Goal: Information Seeking & Learning: Learn about a topic

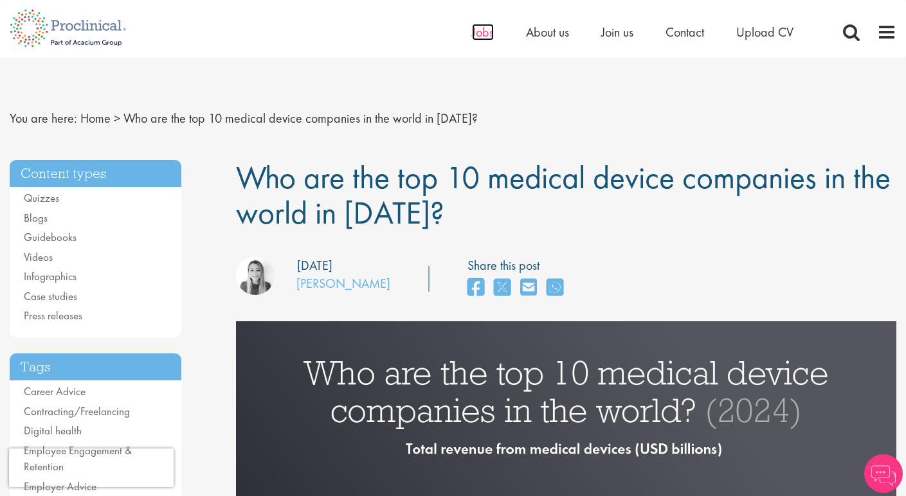
click at [480, 32] on span "Jobs" at bounding box center [483, 32] width 22 height 17
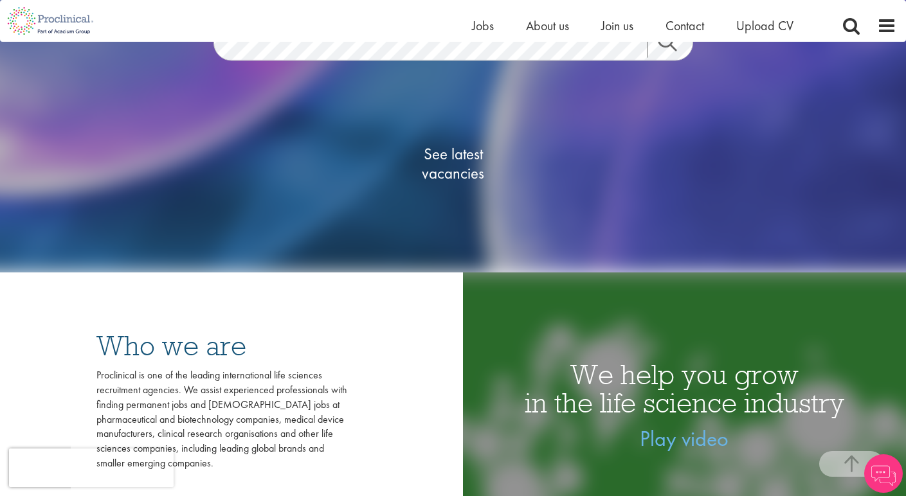
scroll to position [203, 0]
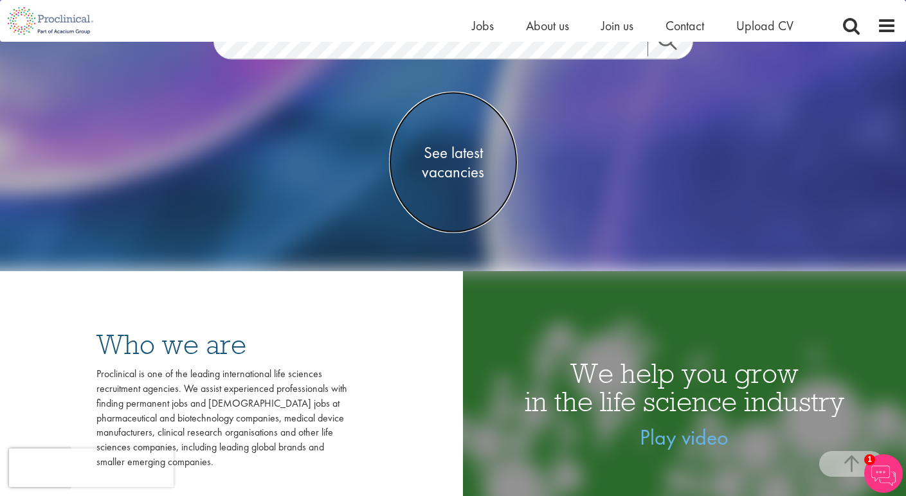
click at [462, 154] on span "See latest vacancies" at bounding box center [453, 162] width 129 height 39
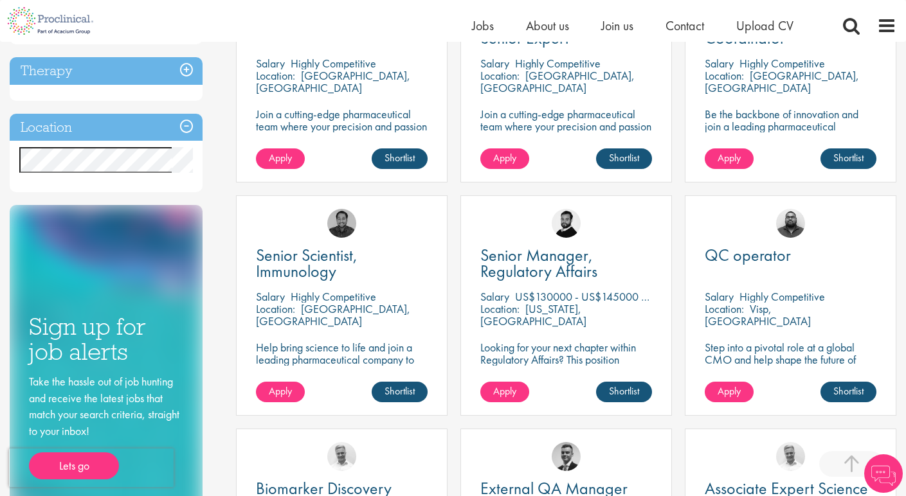
scroll to position [541, 0]
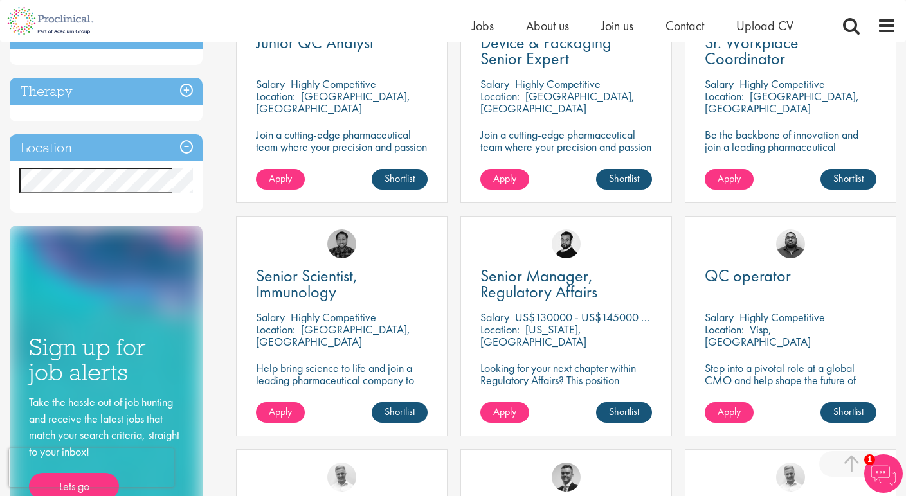
click at [183, 146] on h3 "Location" at bounding box center [106, 148] width 193 height 28
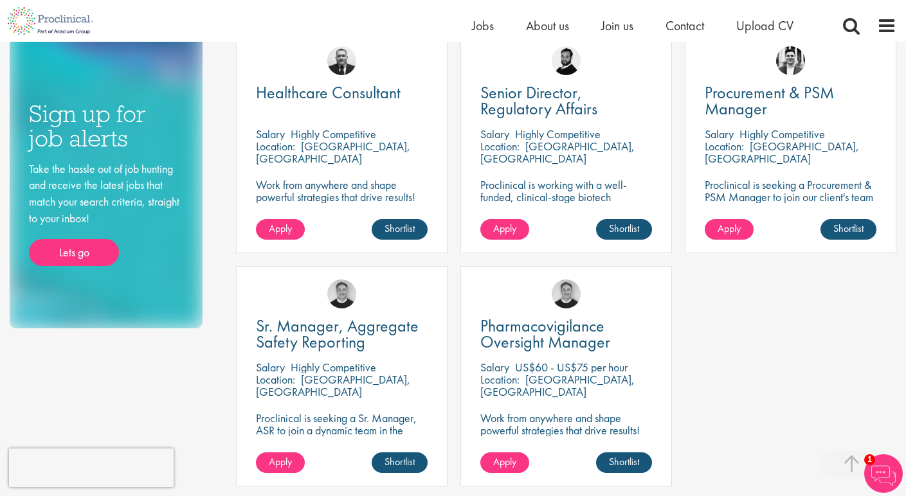
scroll to position [655, 0]
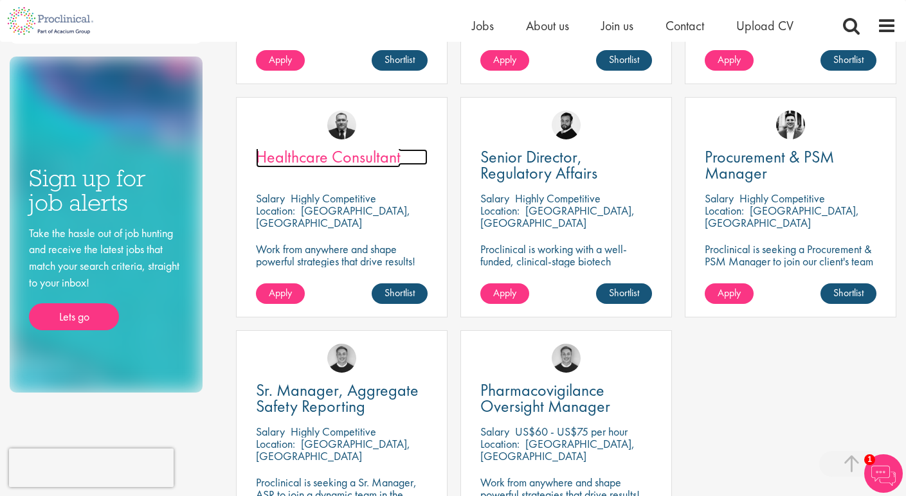
click at [348, 164] on span "Healthcare Consultant" at bounding box center [328, 157] width 145 height 22
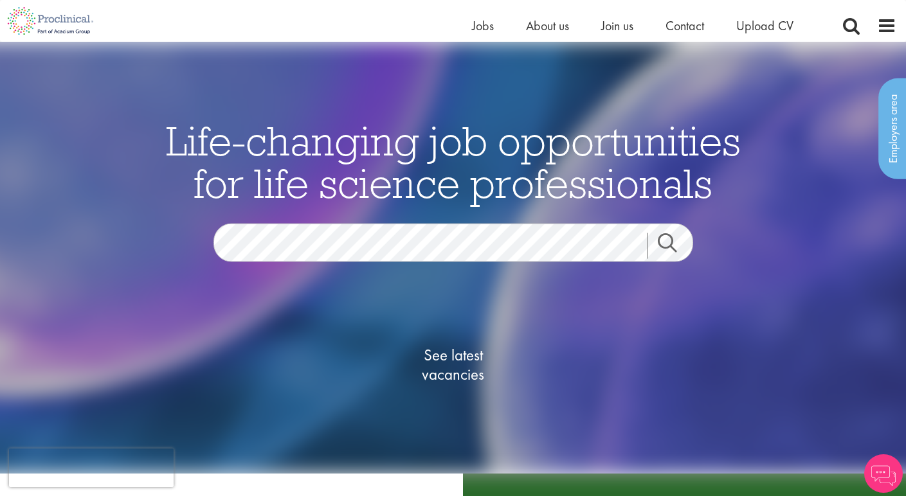
scroll to position [212, 0]
